Goal: Use online tool/utility: Utilize a website feature to perform a specific function

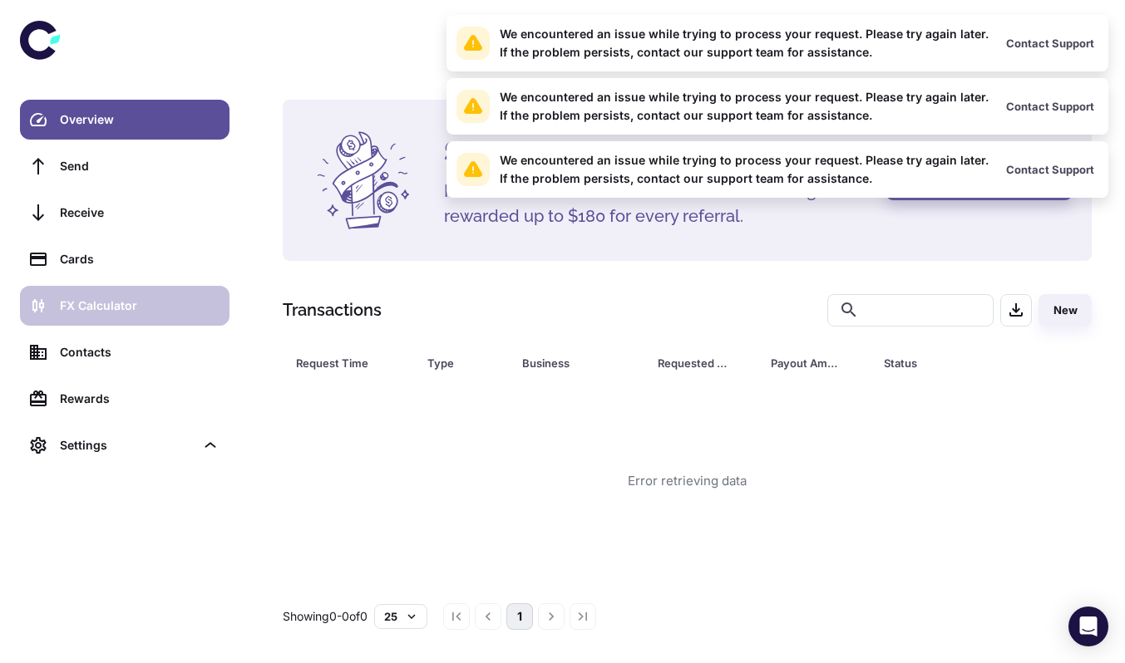
click at [121, 313] on div "FX Calculator" at bounding box center [140, 306] width 160 height 18
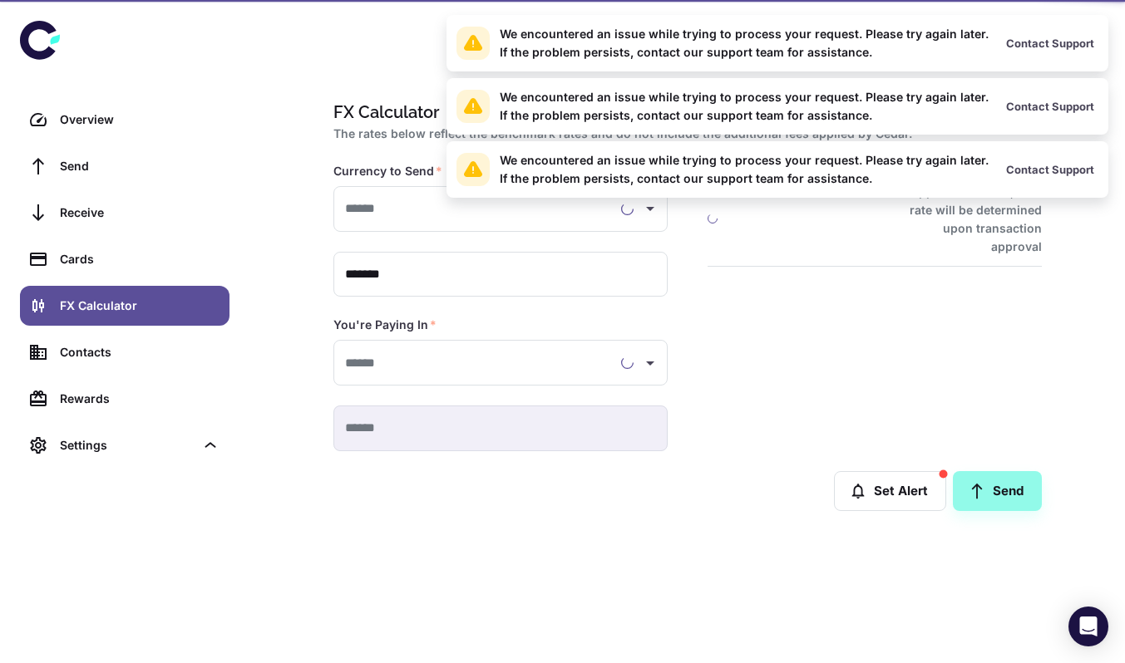
type input "**********"
